Goal: Communication & Community: Answer question/provide support

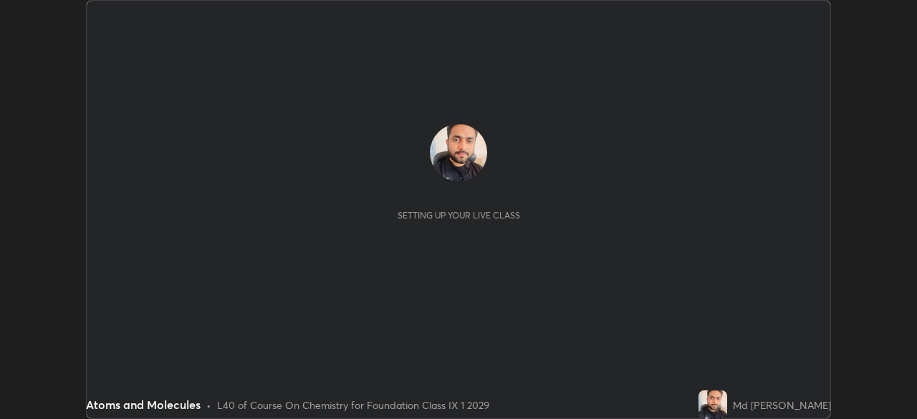
scroll to position [419, 916]
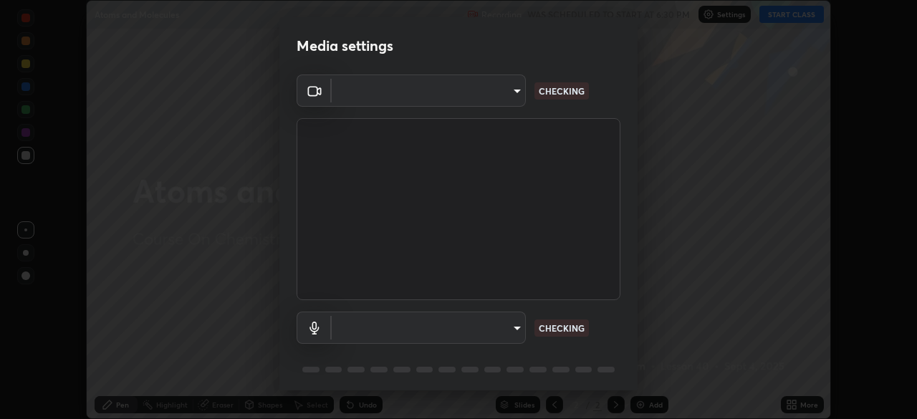
type input "6a58b21e3886260455e3a8f5b68a010b8d66c957dea9152d99a69134fe1af4a5"
click at [506, 327] on body "Erase all Atoms and Molecules Recording WAS SCHEDULED TO START AT 6:30 PM Setti…" at bounding box center [458, 209] width 917 height 419
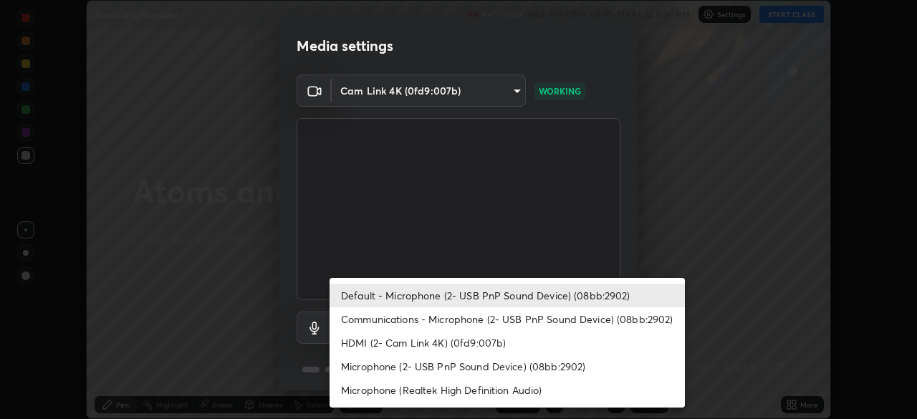
click at [486, 315] on li "Communications - Microphone (2- USB PnP Sound Device) (08bb:2902)" at bounding box center [506, 319] width 355 height 24
type input "communications"
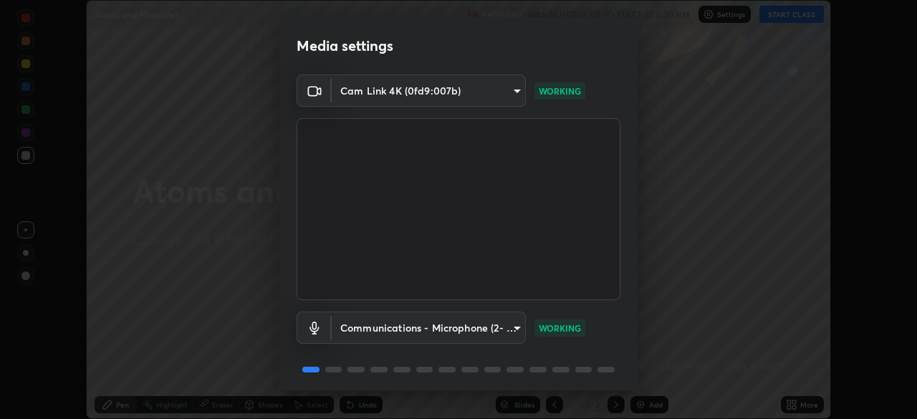
scroll to position [51, 0]
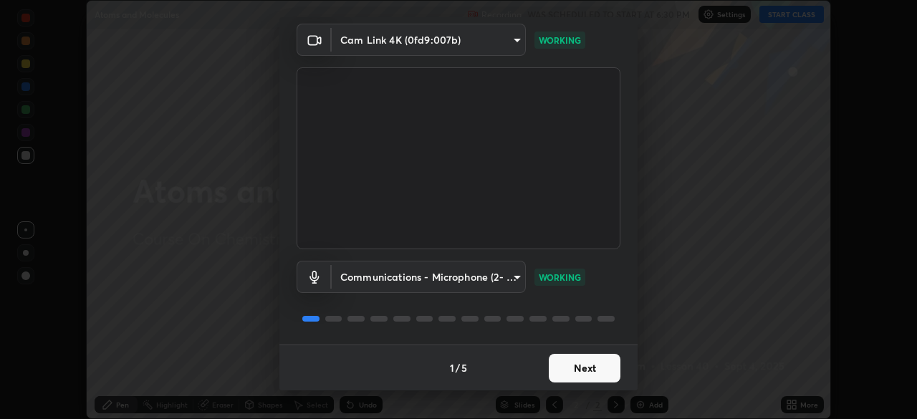
click at [574, 359] on button "Next" at bounding box center [584, 368] width 72 height 29
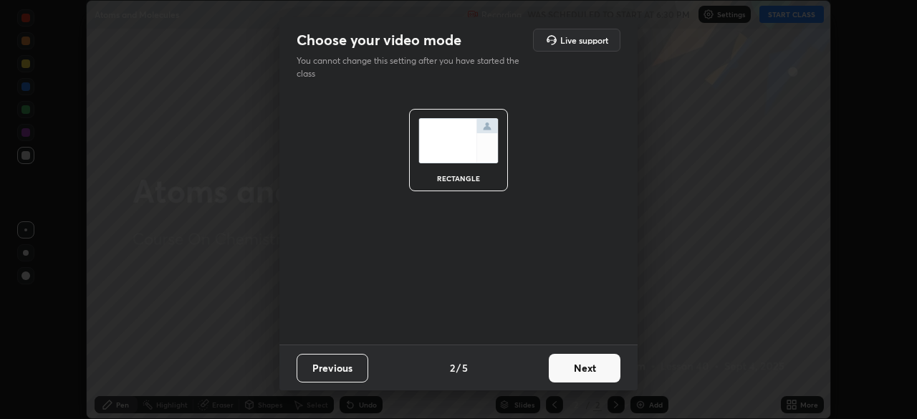
scroll to position [0, 0]
click at [579, 364] on button "Next" at bounding box center [584, 368] width 72 height 29
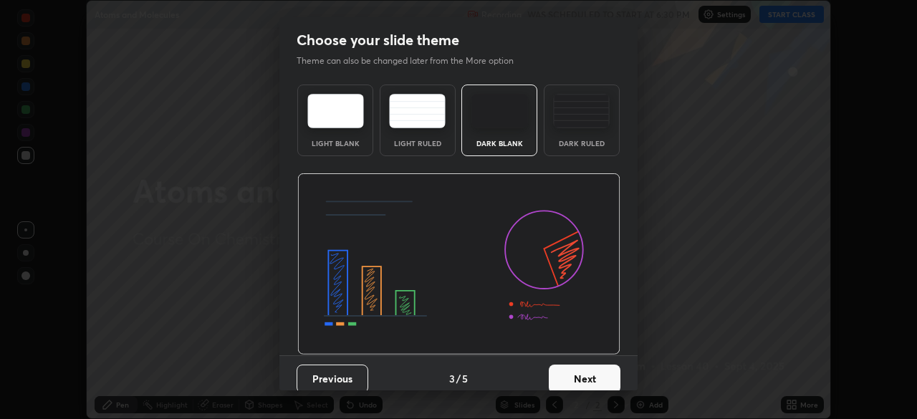
click at [578, 379] on button "Next" at bounding box center [584, 378] width 72 height 29
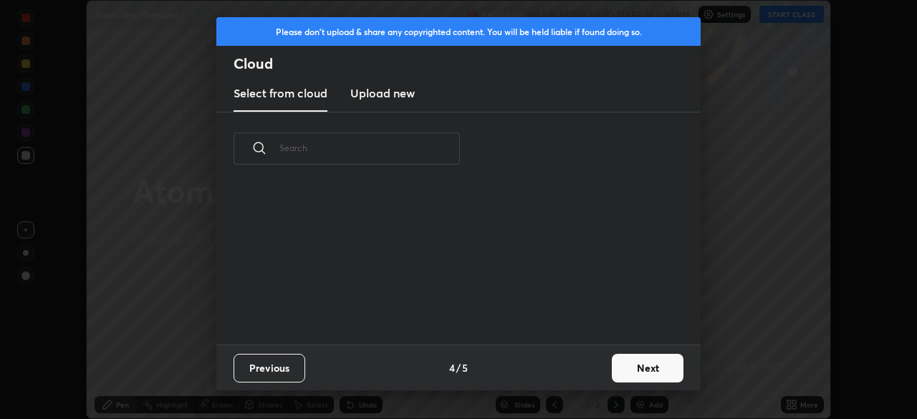
click at [625, 367] on button "Next" at bounding box center [647, 368] width 72 height 29
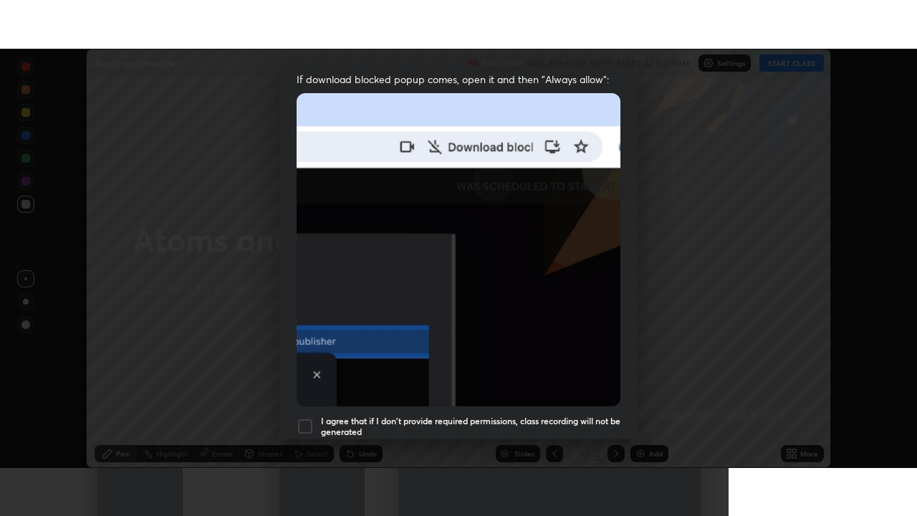
scroll to position [343, 0]
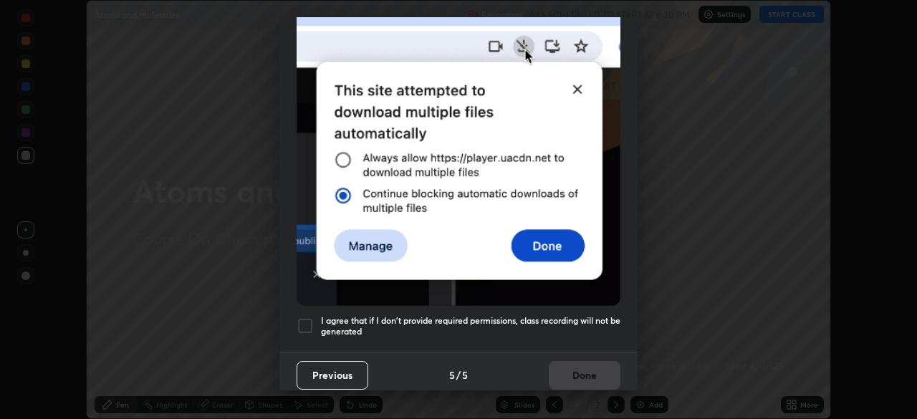
click at [298, 317] on div at bounding box center [304, 325] width 17 height 17
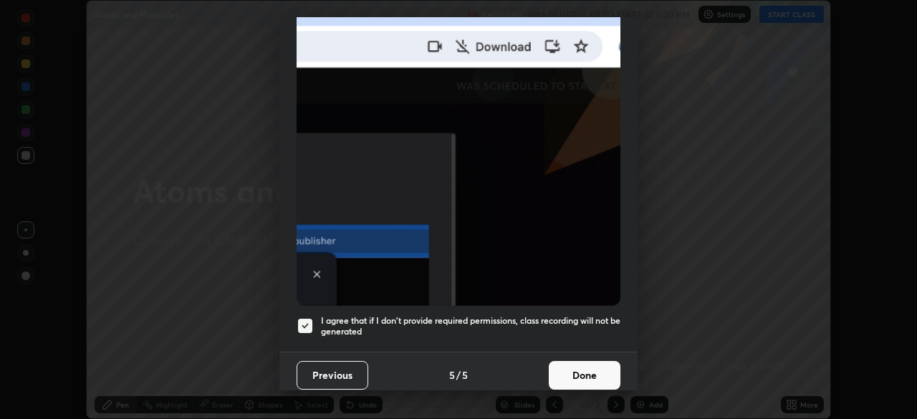
click at [576, 365] on button "Done" at bounding box center [584, 375] width 72 height 29
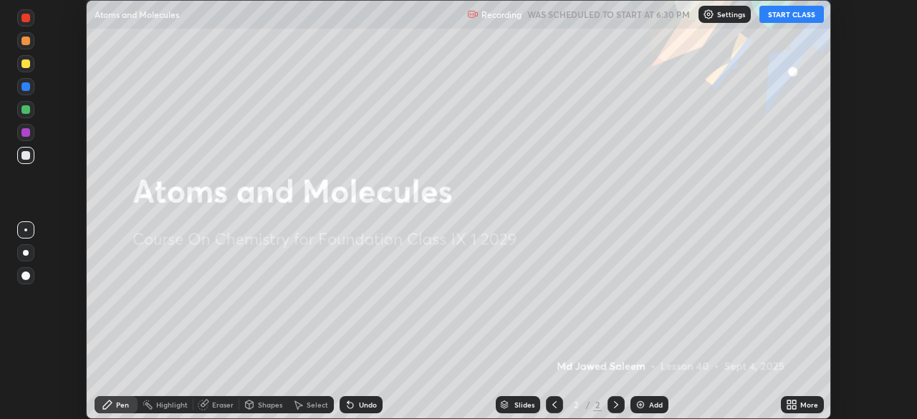
click at [791, 14] on button "START CLASS" at bounding box center [791, 14] width 64 height 17
click at [788, 402] on icon at bounding box center [789, 402] width 4 height 4
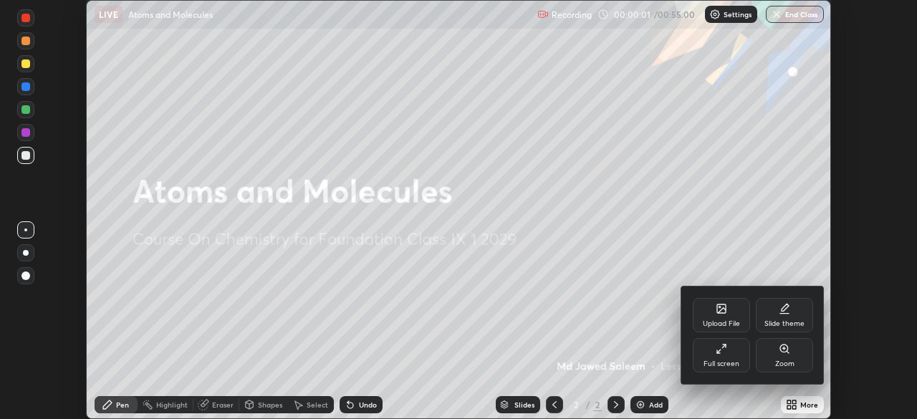
click at [707, 360] on div "Full screen" at bounding box center [721, 363] width 36 height 7
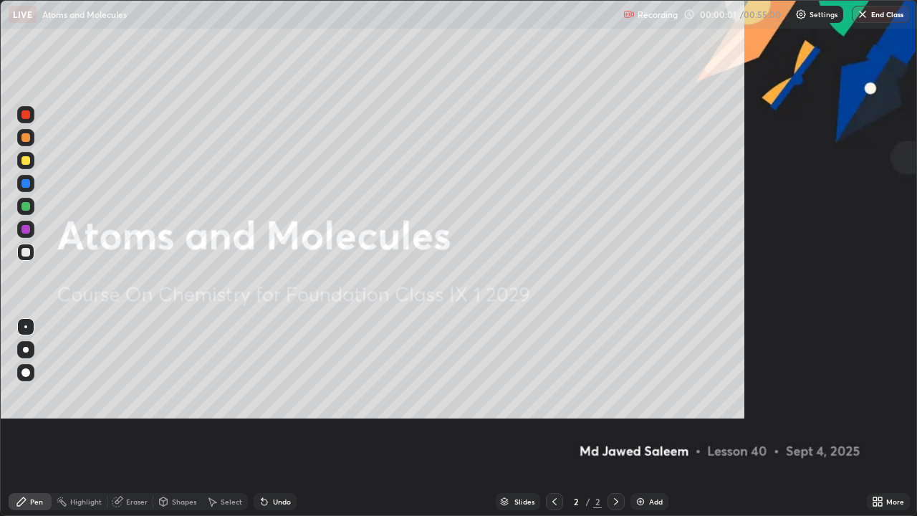
scroll to position [516, 917]
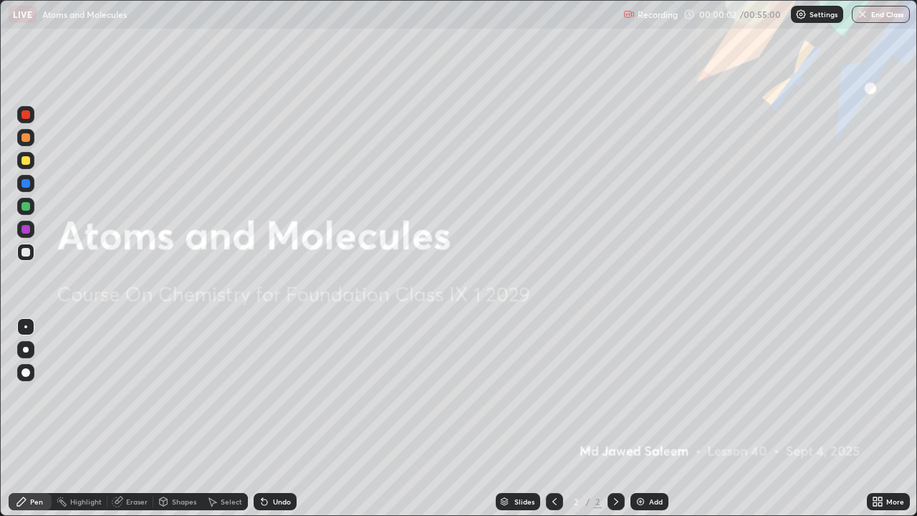
click at [649, 418] on div "Add" at bounding box center [656, 501] width 14 height 7
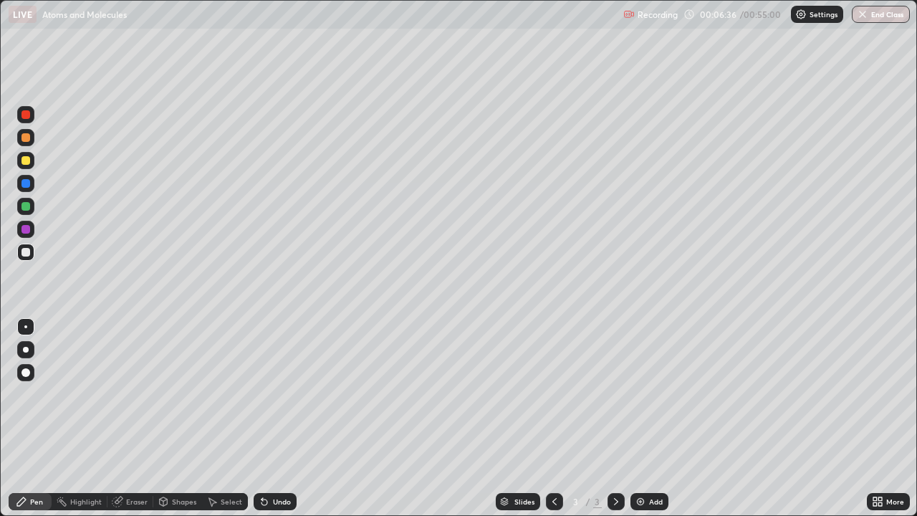
click at [31, 160] on div at bounding box center [25, 160] width 17 height 17
click at [29, 184] on div at bounding box center [25, 183] width 9 height 9
click at [24, 207] on div at bounding box center [25, 206] width 9 height 9
click at [26, 227] on div at bounding box center [25, 229] width 9 height 9
click at [23, 207] on div at bounding box center [25, 206] width 9 height 9
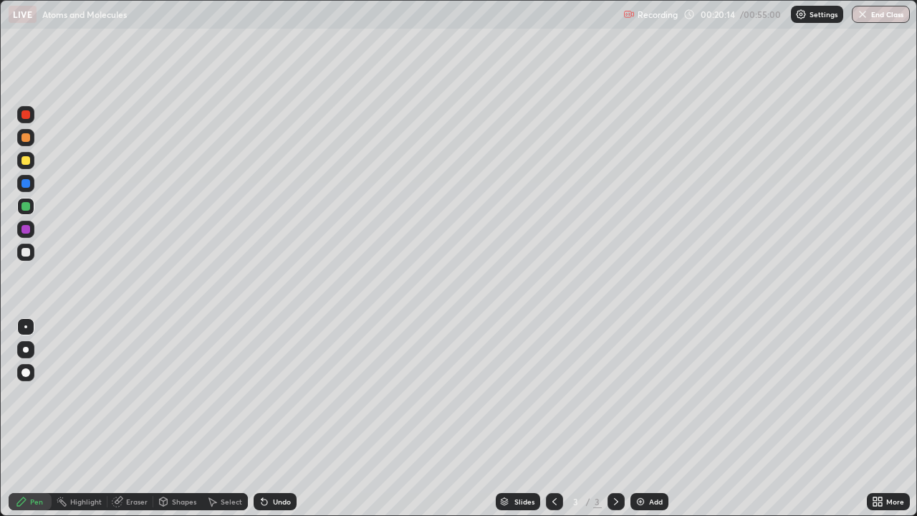
click at [641, 418] on img at bounding box center [639, 500] width 11 height 11
click at [26, 229] on div at bounding box center [25, 229] width 9 height 9
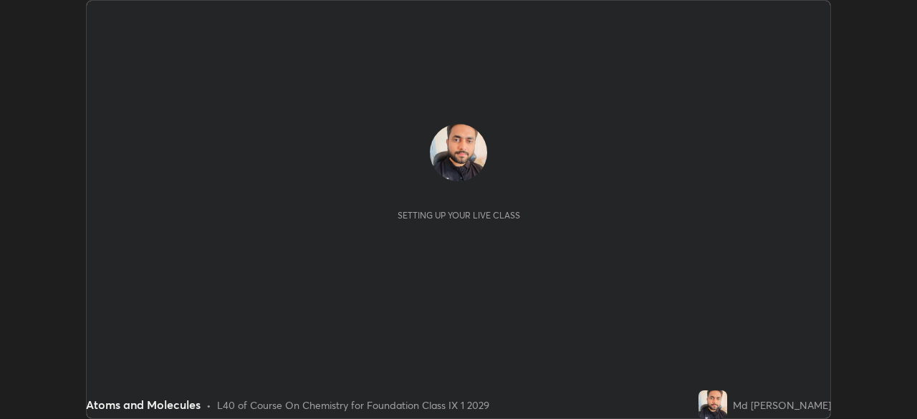
scroll to position [419, 917]
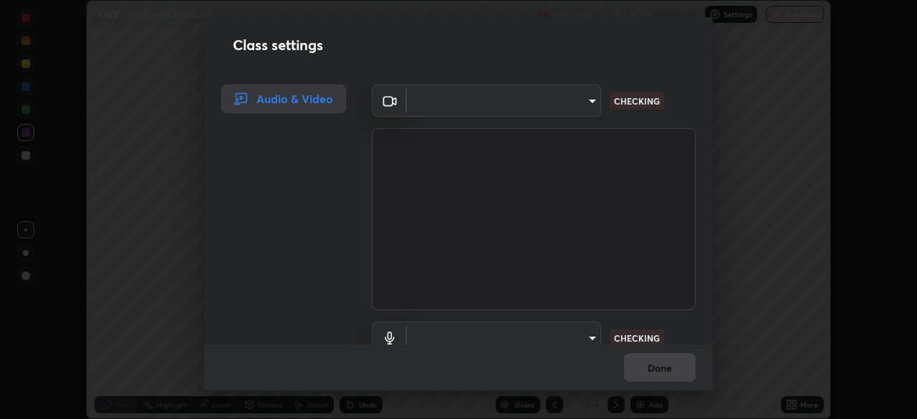
type input "a5a91be9a750efe7fbc997cb1209312c5cc87bcf4e01e7478b4a4ff081da6c32"
type input "communications"
click at [565, 107] on body "Erase all LIVE Atoms and Molecules Recording 00:30:30 / 00:55:00 Settings End C…" at bounding box center [458, 209] width 917 height 419
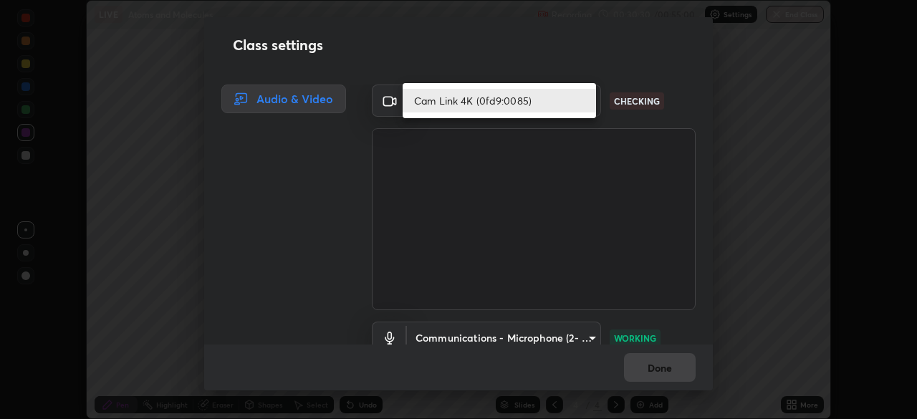
click at [569, 99] on li "Cam Link 4K (0fd9:0085)" at bounding box center [498, 101] width 193 height 24
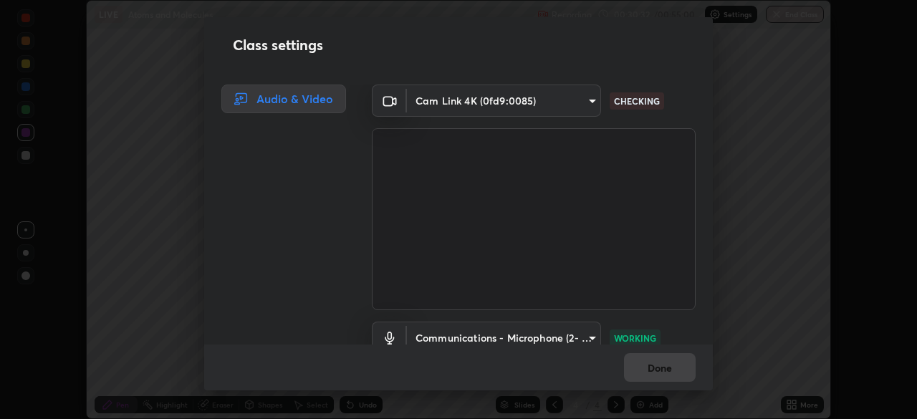
click at [563, 338] on body "Erase all LIVE Atoms and Molecules Recording 00:30:32 / 00:55:00 Settings End C…" at bounding box center [458, 209] width 917 height 419
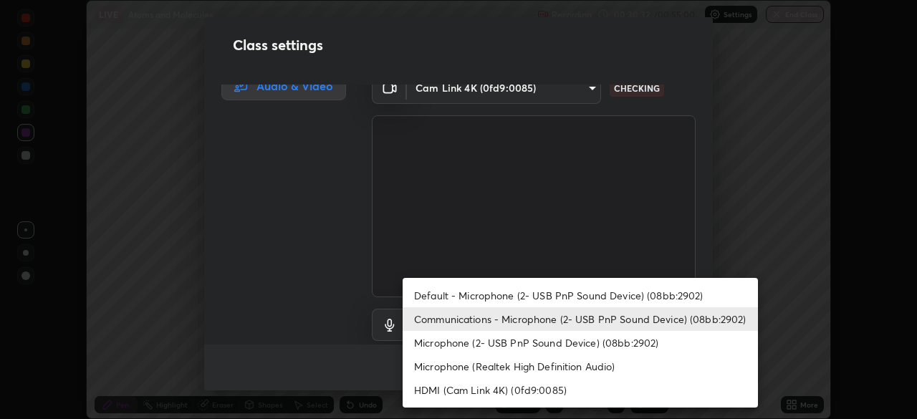
click at [700, 231] on div at bounding box center [458, 209] width 917 height 419
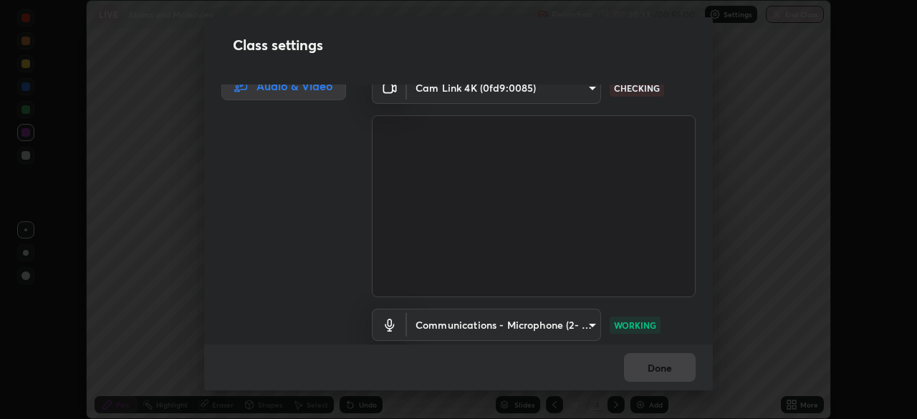
click at [589, 87] on body "Erase all LIVE Atoms and Molecules Recording 00:30:33 / 00:55:00 Settings End C…" at bounding box center [458, 209] width 917 height 419
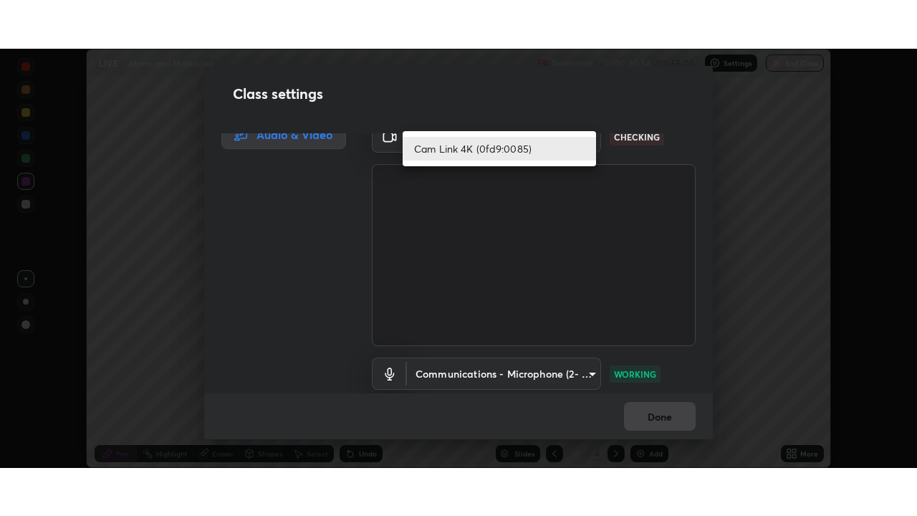
scroll to position [1, 0]
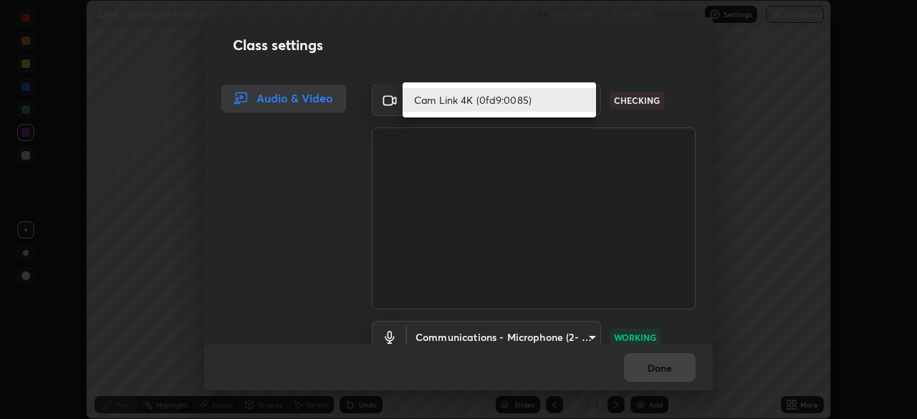
click at [544, 112] on ul "Cam Link 4K (0fd9:0085)" at bounding box center [498, 99] width 193 height 35
click at [579, 98] on li "Cam Link 4K (0fd9:0085)" at bounding box center [498, 100] width 193 height 24
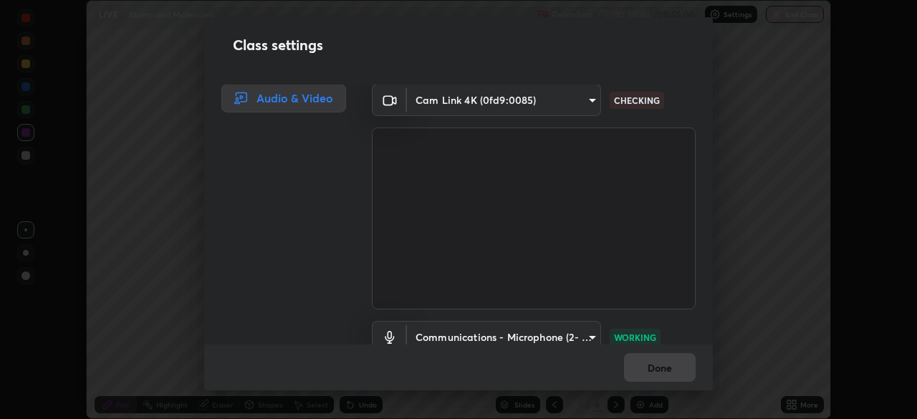
click at [569, 66] on div "Class settings" at bounding box center [458, 45] width 508 height 56
click at [629, 98] on p "CHECKING" at bounding box center [637, 100] width 46 height 13
click at [589, 102] on body "Erase all LIVE Atoms and Molecules Recording 00:30:42 / 00:55:00 Settings End C…" at bounding box center [458, 209] width 917 height 419
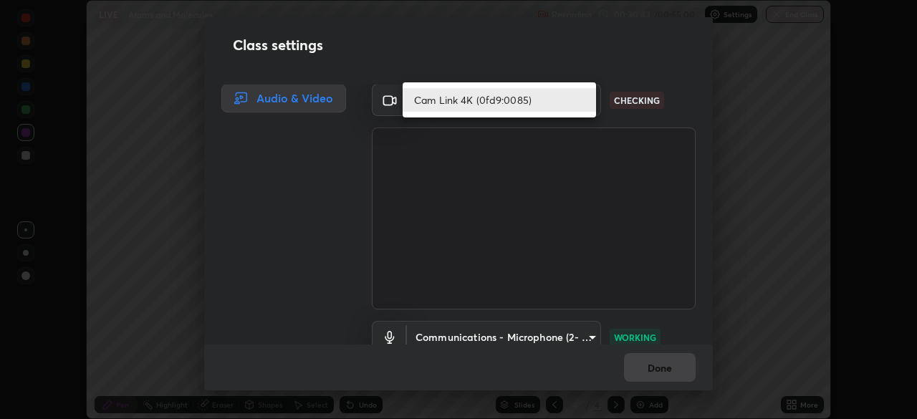
click at [537, 102] on li "Cam Link 4K (0fd9:0085)" at bounding box center [498, 100] width 193 height 24
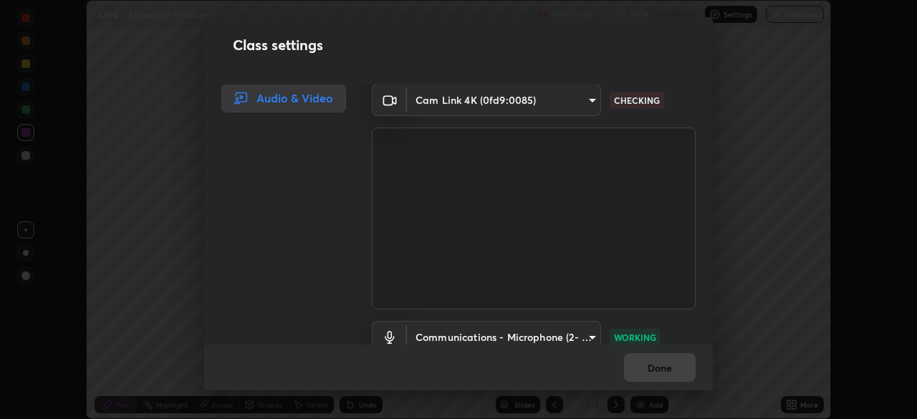
click at [584, 102] on body "Erase all LIVE Atoms and Molecules Recording 00:31:28 / 00:55:00 Settings End C…" at bounding box center [458, 209] width 917 height 419
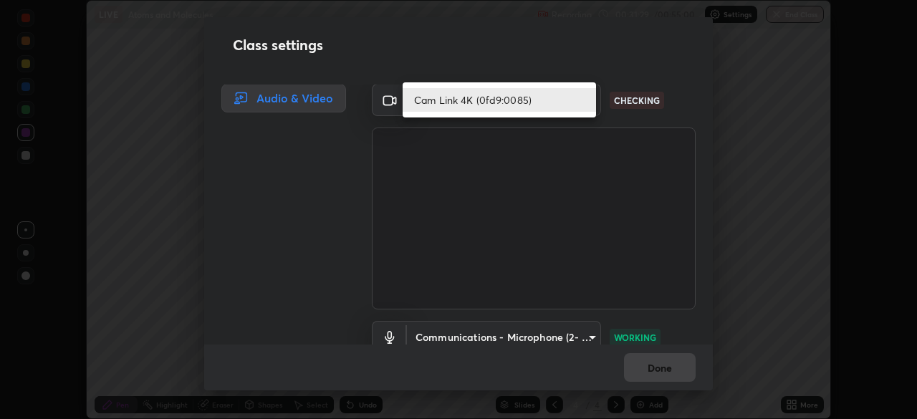
click at [568, 105] on li "Cam Link 4K (0fd9:0085)" at bounding box center [498, 100] width 193 height 24
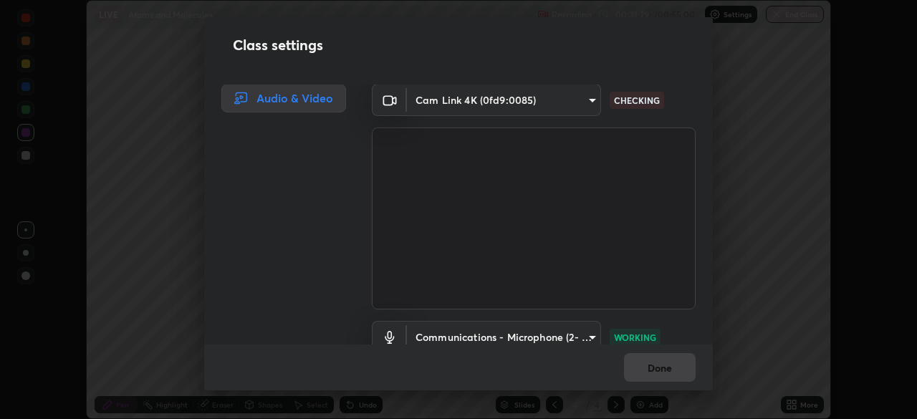
click at [572, 104] on body "Erase all LIVE Atoms and Molecules Recording 00:31:29 / 00:55:00 Settings End C…" at bounding box center [458, 209] width 917 height 419
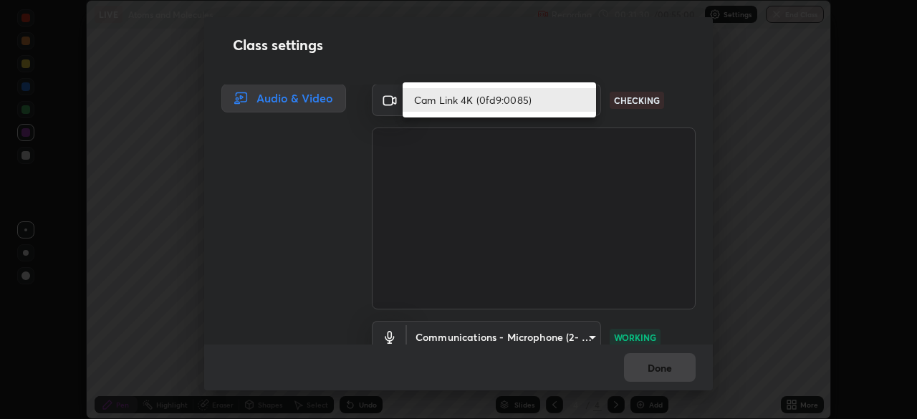
click at [562, 103] on li "Cam Link 4K (0fd9:0085)" at bounding box center [498, 100] width 193 height 24
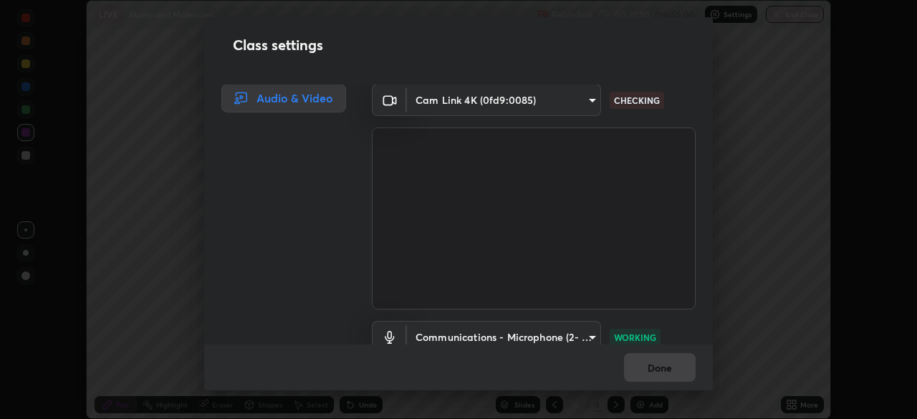
click at [561, 102] on div "Cam Link 4K (0fd9:0085)" at bounding box center [458, 209] width 917 height 419
click at [561, 99] on body "Erase all LIVE Atoms and Molecules Recording 00:31:30 / 00:55:00 Settings End C…" at bounding box center [458, 209] width 917 height 419
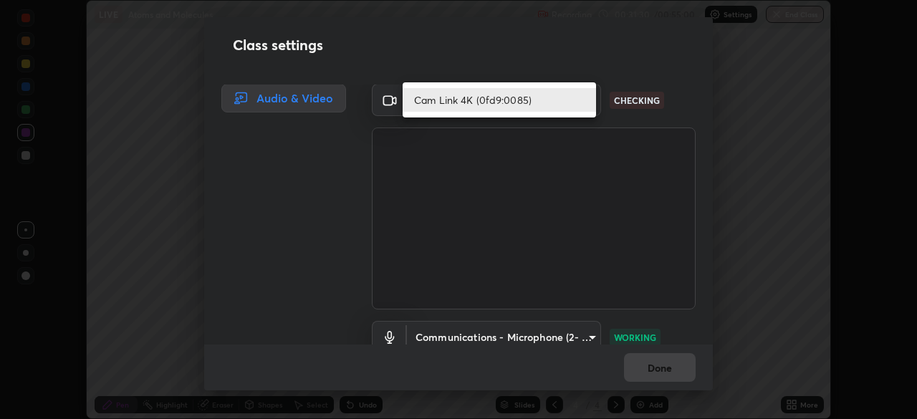
click at [561, 99] on li "Cam Link 4K (0fd9:0085)" at bounding box center [498, 100] width 193 height 24
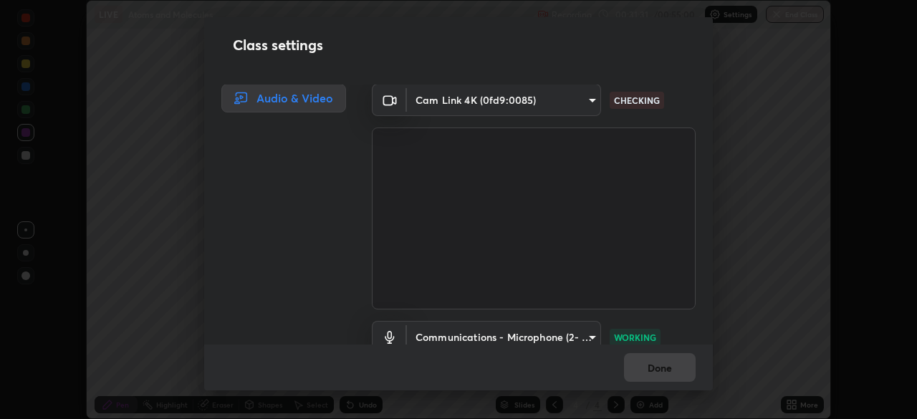
click at [560, 99] on body "Erase all LIVE Atoms and Molecules Recording 00:31:31 / 00:55:00 Settings End C…" at bounding box center [458, 209] width 917 height 419
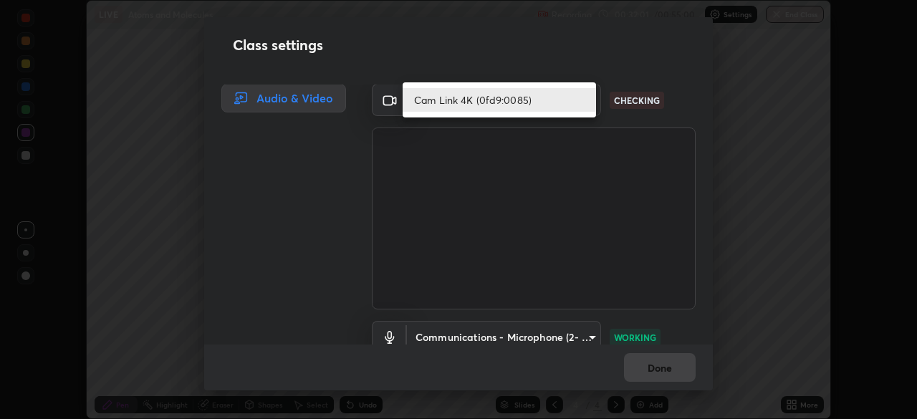
click at [568, 102] on li "Cam Link 4K (0fd9:0085)" at bounding box center [498, 100] width 193 height 24
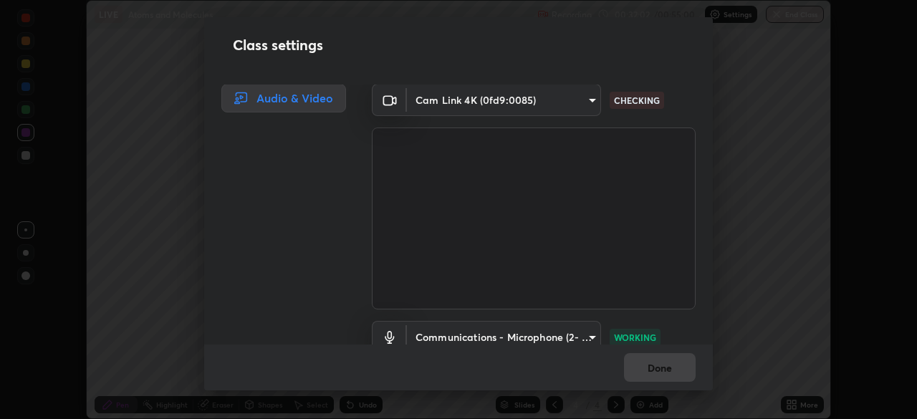
click at [566, 104] on body "Erase all LIVE Atoms and Molecules Recording 00:32:02 / 00:55:00 Settings End C…" at bounding box center [458, 209] width 917 height 419
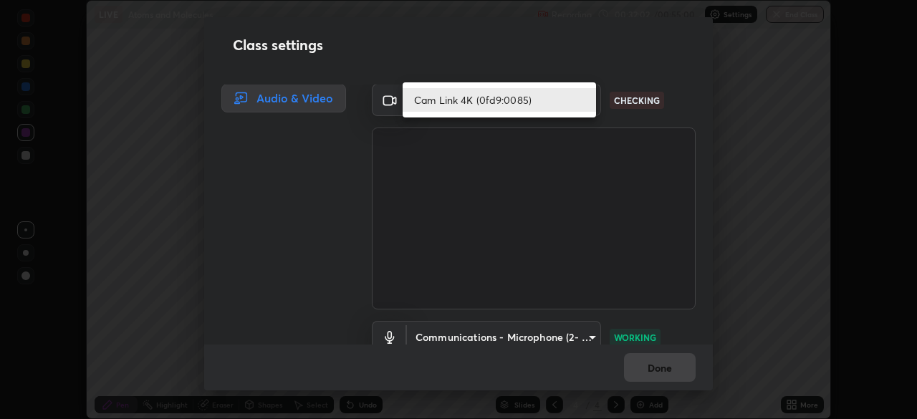
click at [559, 102] on li "Cam Link 4K (0fd9:0085)" at bounding box center [498, 100] width 193 height 24
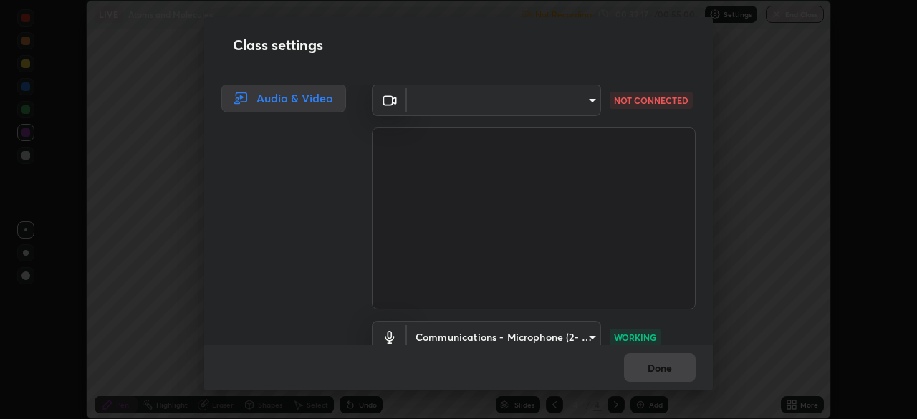
click at [595, 97] on body "Erase all LIVE Atoms and Molecules Not Recording Recording has stopped Please c…" at bounding box center [458, 209] width 917 height 419
click at [579, 89] on ul at bounding box center [498, 89] width 193 height 11
click at [571, 91] on ul at bounding box center [498, 89] width 193 height 11
click at [568, 87] on ul at bounding box center [498, 89] width 193 height 11
click at [569, 87] on ul at bounding box center [498, 89] width 193 height 11
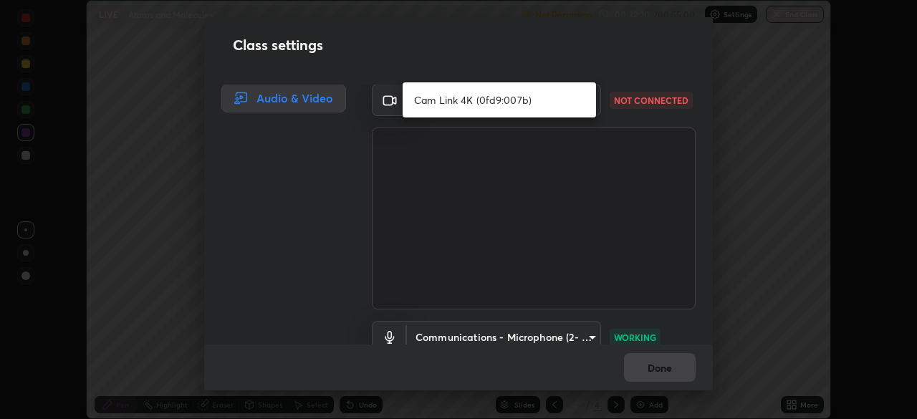
click at [572, 92] on li "Cam Link 4K (0fd9:007b)" at bounding box center [498, 100] width 193 height 24
type input "6a58b21e3886260455e3a8f5b68a010b8d66c957dea9152d99a69134fe1af4a5"
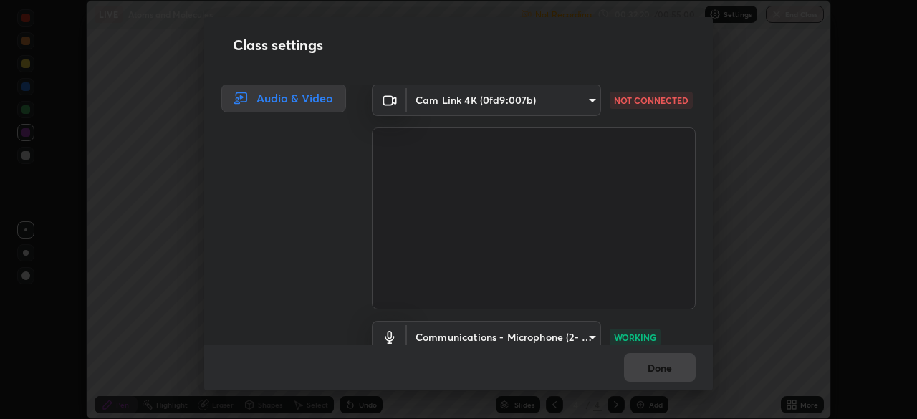
click at [577, 87] on body "Erase all LIVE Atoms and Molecules Not Recording Recording has stopped Please c…" at bounding box center [458, 209] width 917 height 419
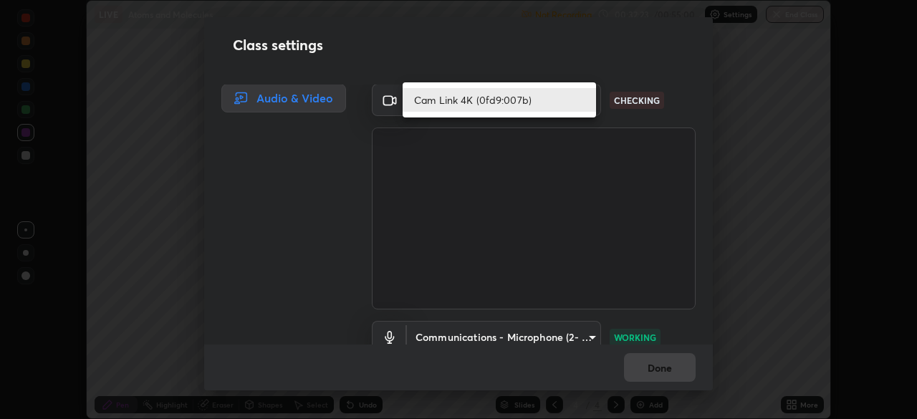
click at [584, 103] on li "Cam Link 4K (0fd9:007b)" at bounding box center [498, 100] width 193 height 24
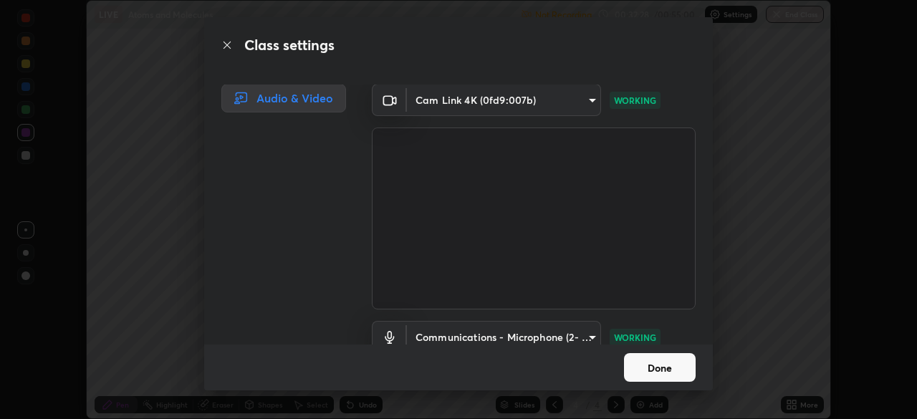
click at [675, 371] on button "Done" at bounding box center [660, 367] width 72 height 29
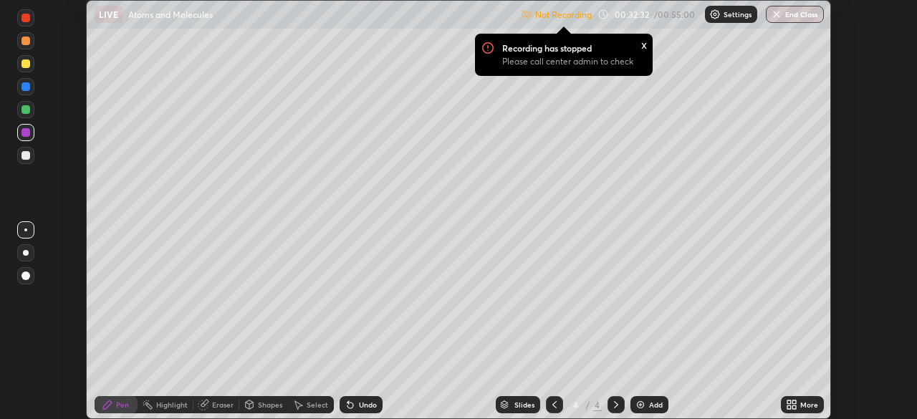
click at [654, 411] on div "Add" at bounding box center [649, 404] width 38 height 17
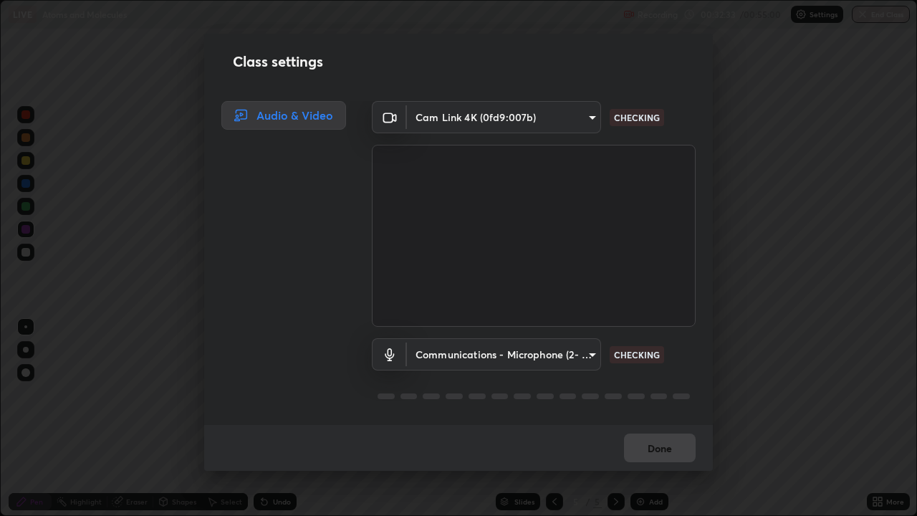
scroll to position [516, 917]
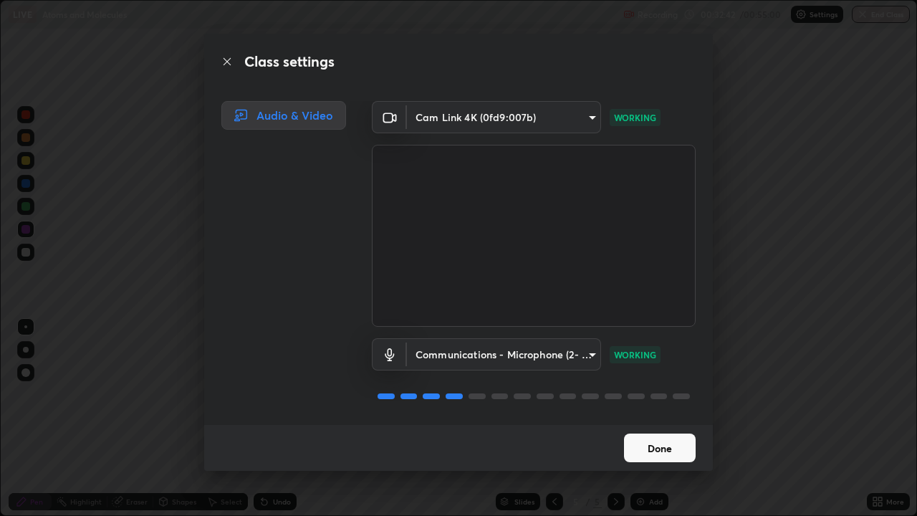
click at [665, 418] on button "Done" at bounding box center [660, 447] width 72 height 29
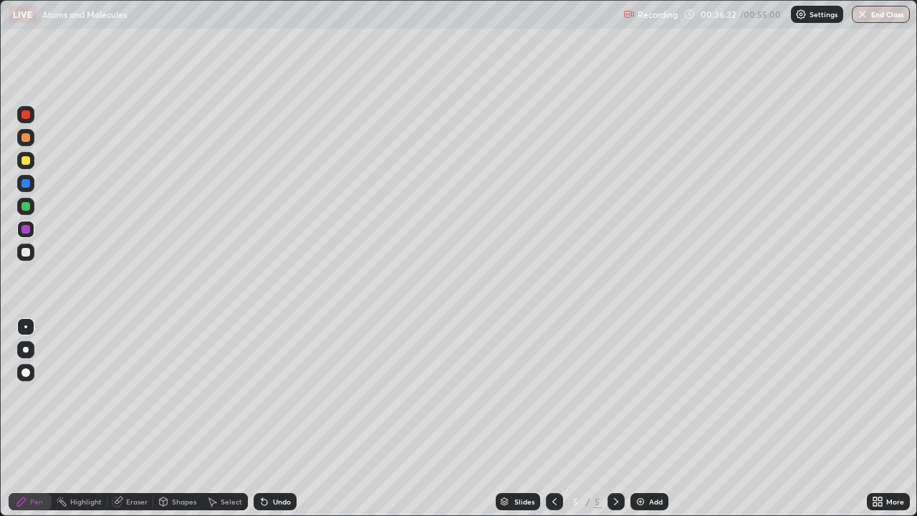
click at [289, 418] on div "Undo" at bounding box center [272, 501] width 49 height 29
click at [654, 418] on div "Add" at bounding box center [656, 501] width 14 height 7
click at [28, 160] on div at bounding box center [25, 160] width 9 height 9
click at [885, 16] on button "End Class" at bounding box center [880, 14] width 58 height 17
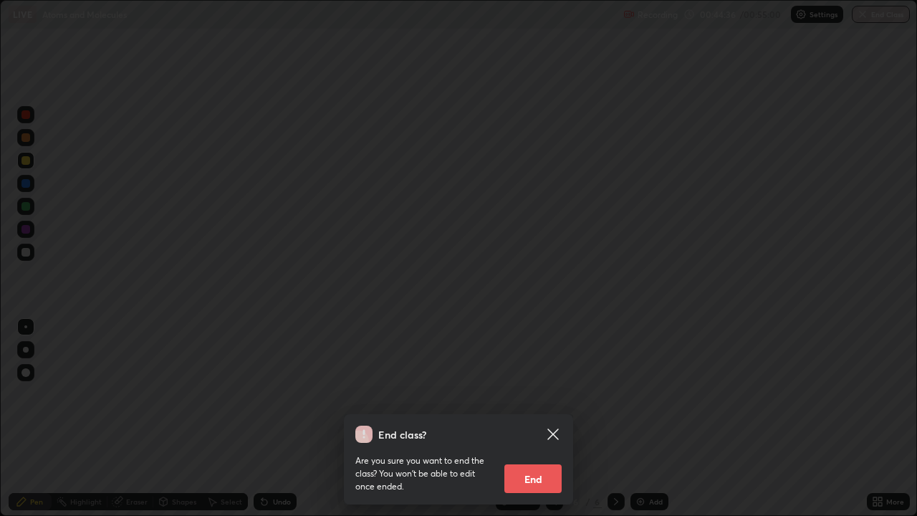
click at [544, 418] on button "End" at bounding box center [532, 478] width 57 height 29
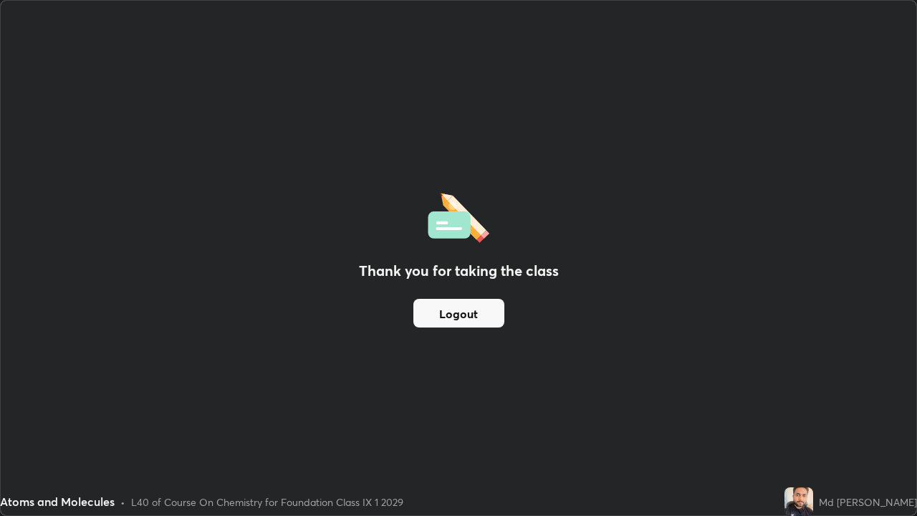
click at [456, 313] on button "Logout" at bounding box center [458, 313] width 91 height 29
